Goal: Information Seeking & Learning: Learn about a topic

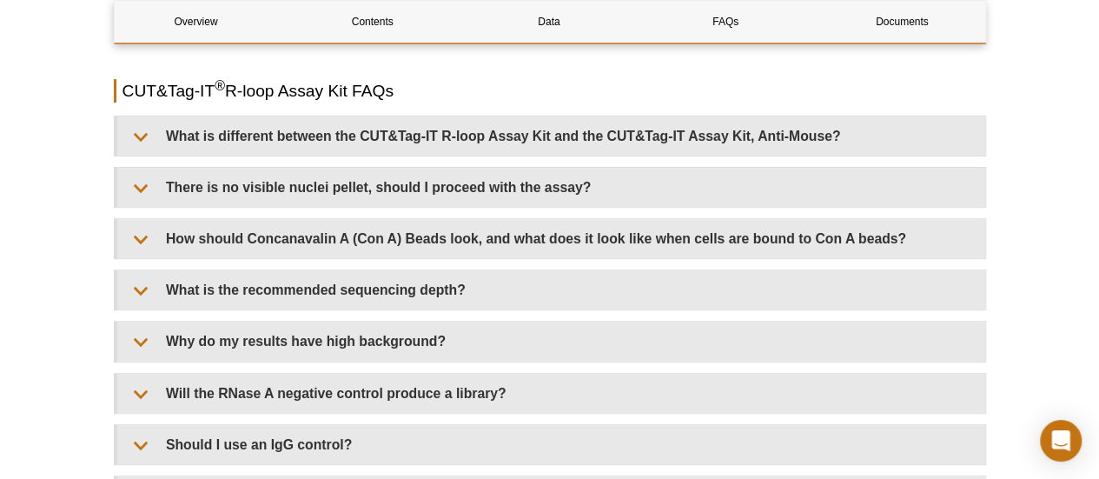
scroll to position [3510, 0]
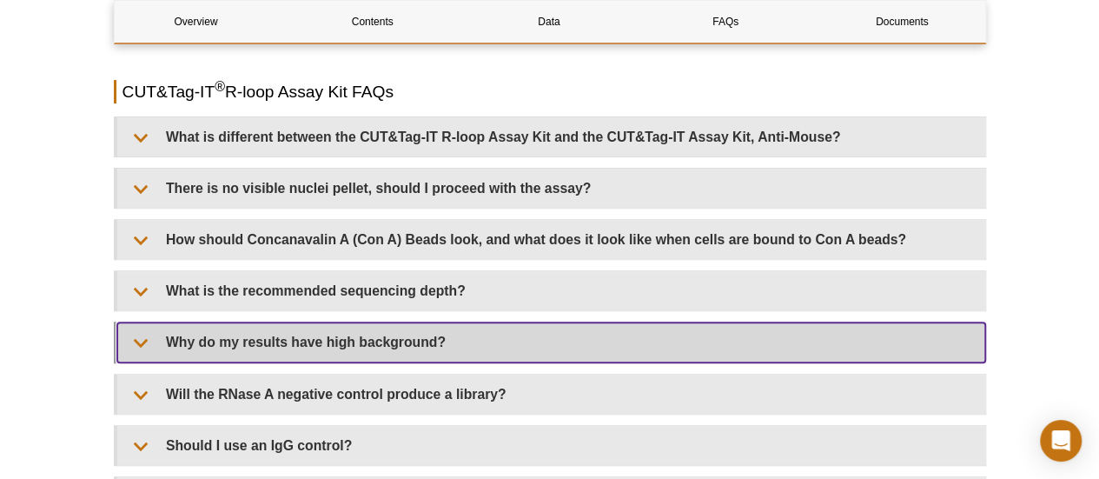
click at [389, 336] on summary "Why do my results have high background?" at bounding box center [551, 341] width 868 height 39
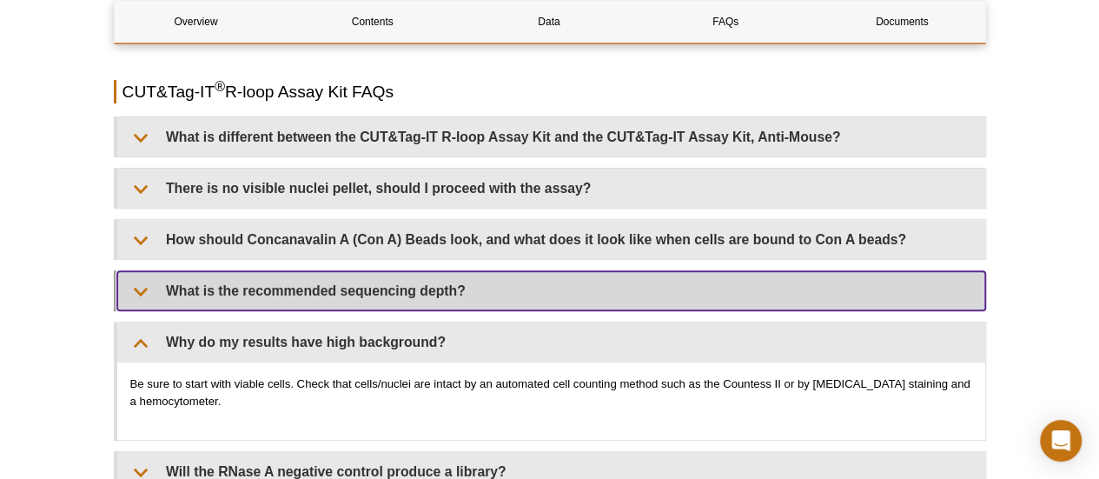
click at [226, 293] on summary "What is the recommended sequencing depth?" at bounding box center [551, 290] width 868 height 39
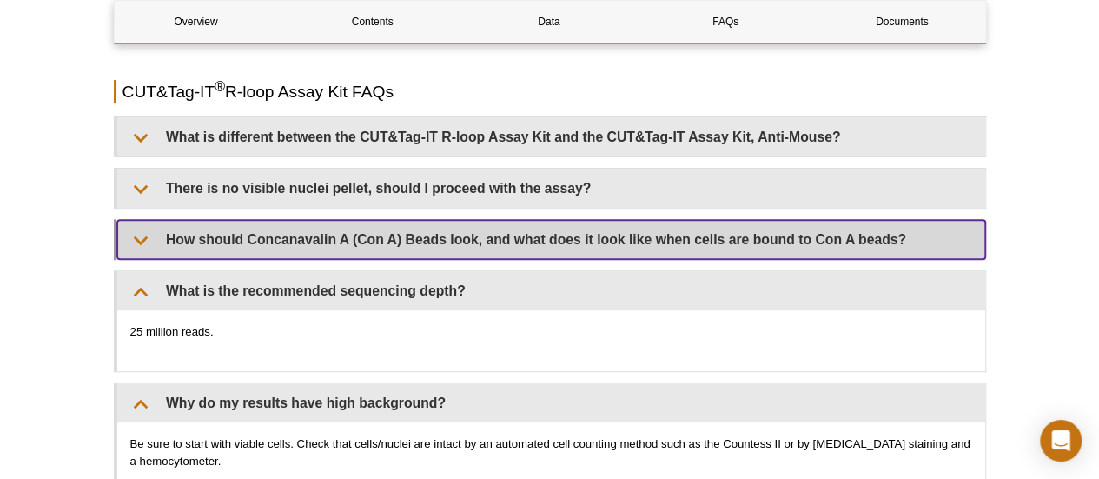
click at [170, 228] on summary "How should Concanavalin A (Con A) Beads look, and what does it look like when c…" at bounding box center [551, 239] width 868 height 39
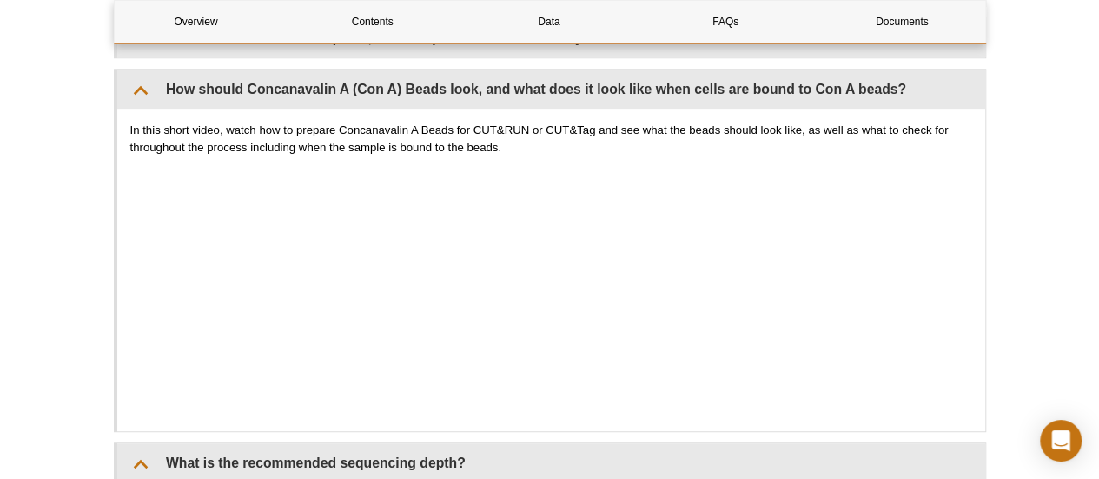
scroll to position [3695, 0]
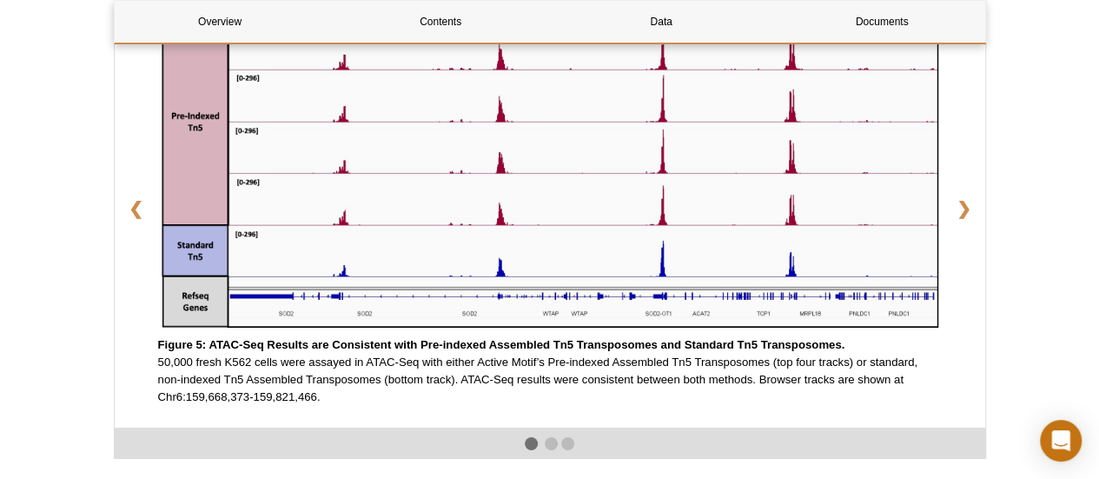
scroll to position [2676, 0]
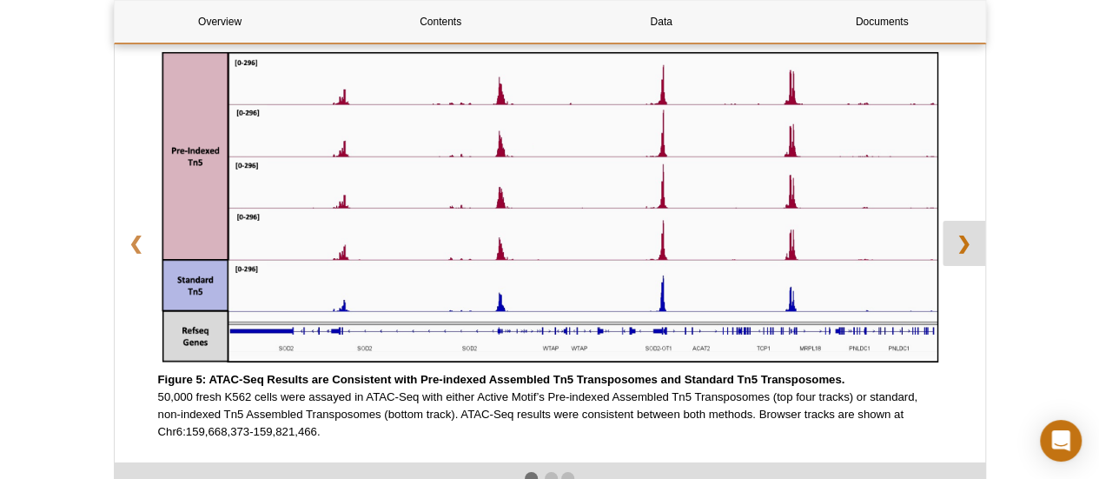
click at [962, 254] on link "❯" at bounding box center [964, 243] width 43 height 45
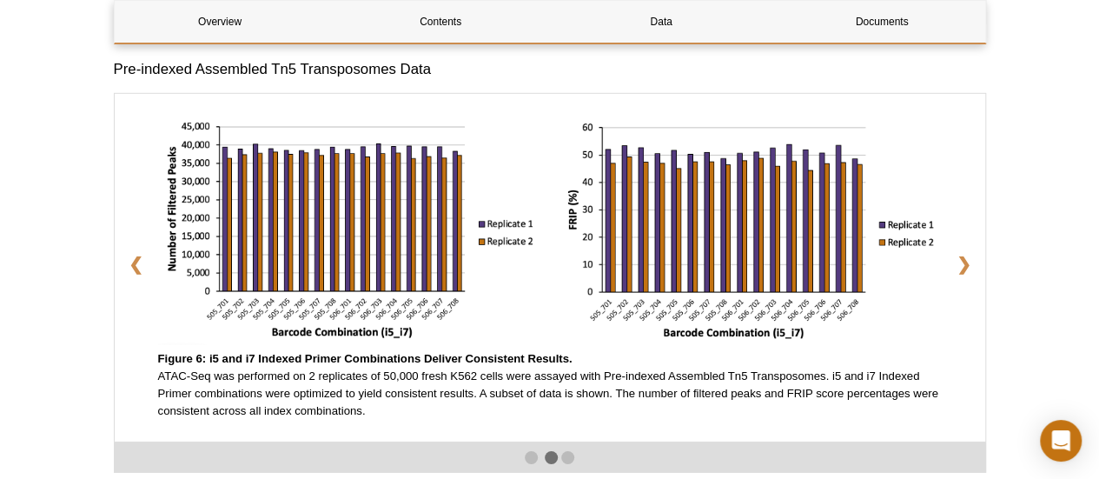
scroll to position [2606, 0]
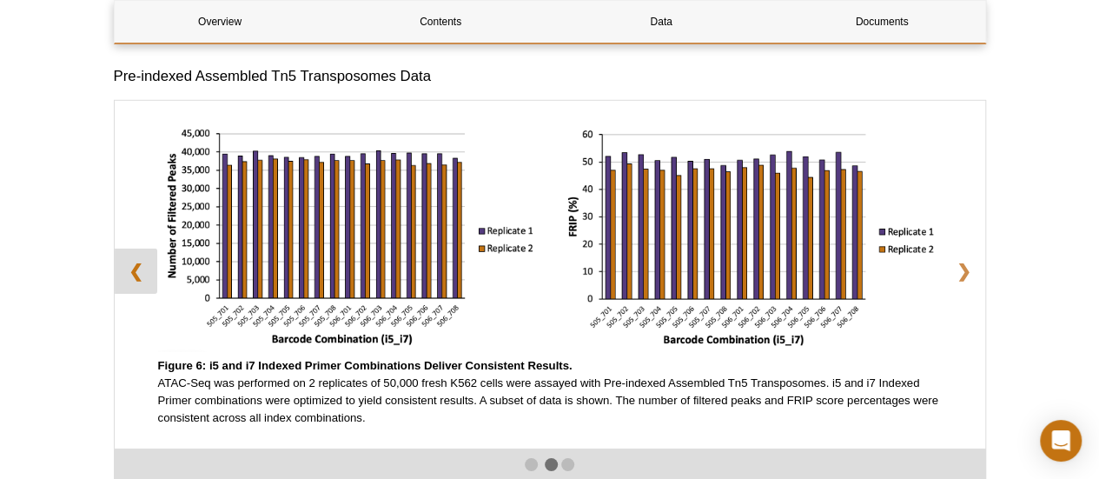
click at [146, 282] on link "❮" at bounding box center [136, 270] width 43 height 45
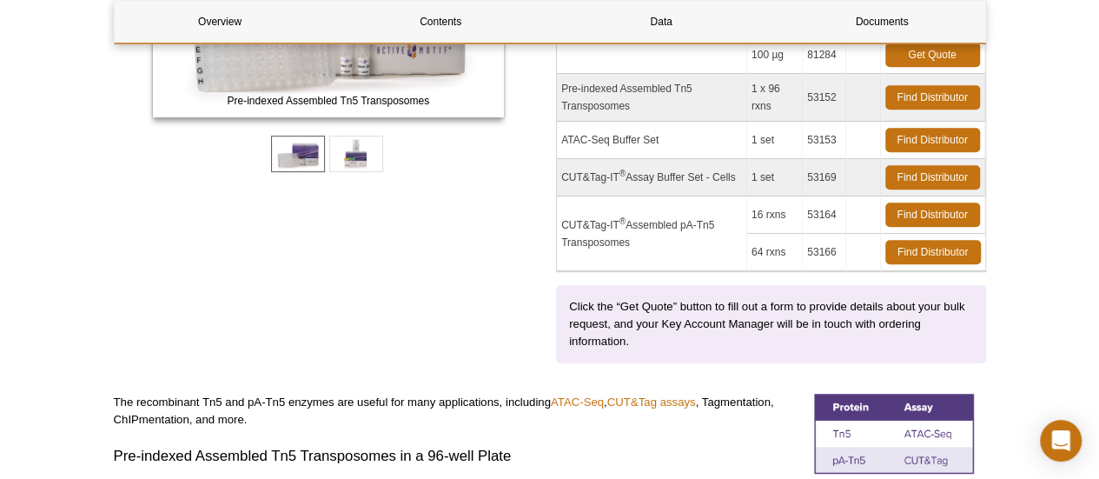
scroll to position [0, 0]
